Goal: Information Seeking & Learning: Learn about a topic

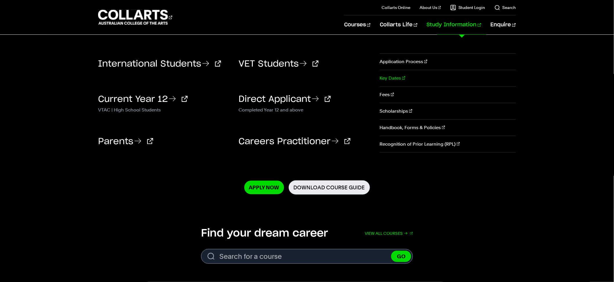
click at [393, 76] on link "Key Dates" at bounding box center [448, 78] width 136 height 16
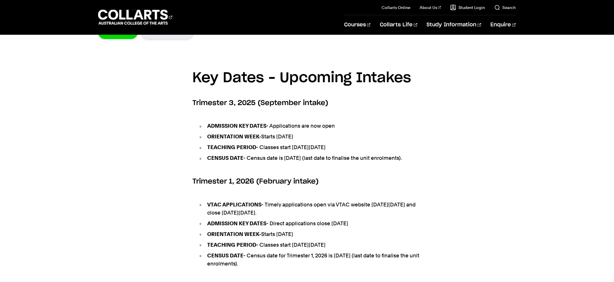
scroll to position [231, 0]
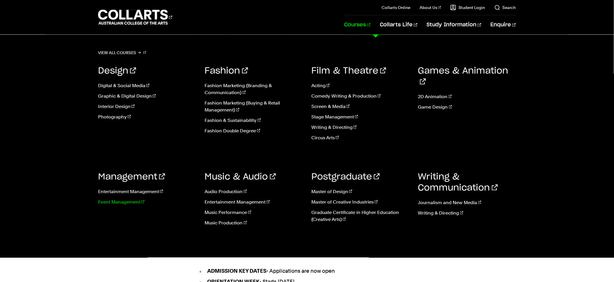
click at [110, 204] on link "Event Management" at bounding box center [147, 202] width 98 height 7
